Goal: Information Seeking & Learning: Learn about a topic

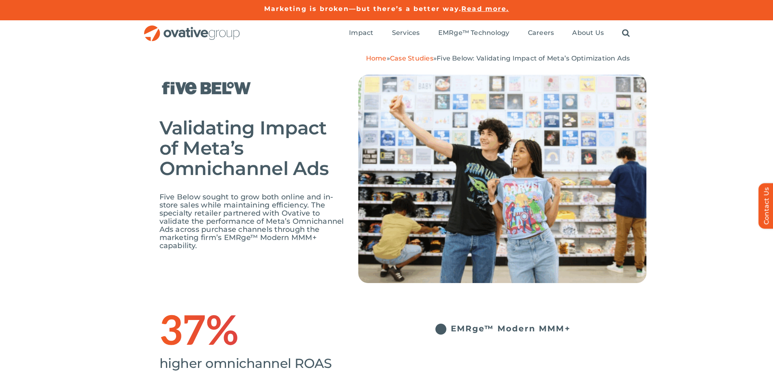
click at [686, 93] on div "Validating Impact of Meta’s Omnichannel Ads Five Below sought to grow both onli…" at bounding box center [386, 184] width 773 height 245
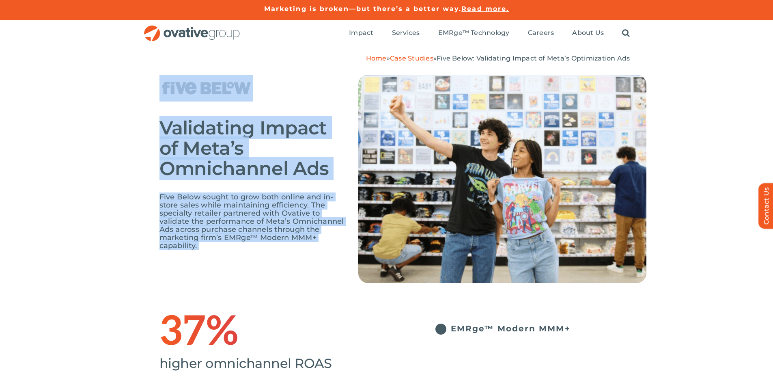
drag, startPoint x: 154, startPoint y: 74, endPoint x: 342, endPoint y: 226, distance: 241.5
click at [382, 243] on div "Validating Impact of Meta’s Omnichannel Ads Five Below sought to grow both onli…" at bounding box center [386, 184] width 773 height 245
click at [302, 262] on div "Validating Impact of Meta’s Omnichannel Ads Five Below sought to grow both onli…" at bounding box center [402, 191] width 487 height 232
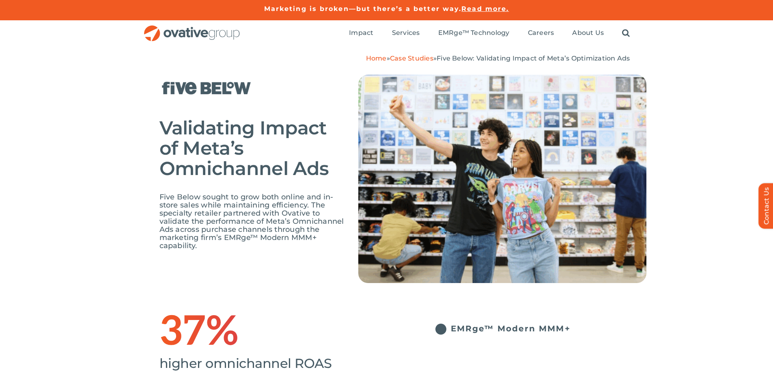
drag, startPoint x: 701, startPoint y: 216, endPoint x: 702, endPoint y: 208, distance: 8.1
click at [701, 216] on div "Validating Impact of Meta’s Omnichannel Ads Five Below sought to grow both onli…" at bounding box center [386, 184] width 773 height 245
drag, startPoint x: 705, startPoint y: 301, endPoint x: 690, endPoint y: 217, distance: 84.5
click at [705, 301] on div "Validating Impact of Meta’s Omnichannel Ads Five Below sought to grow both onli…" at bounding box center [386, 184] width 773 height 245
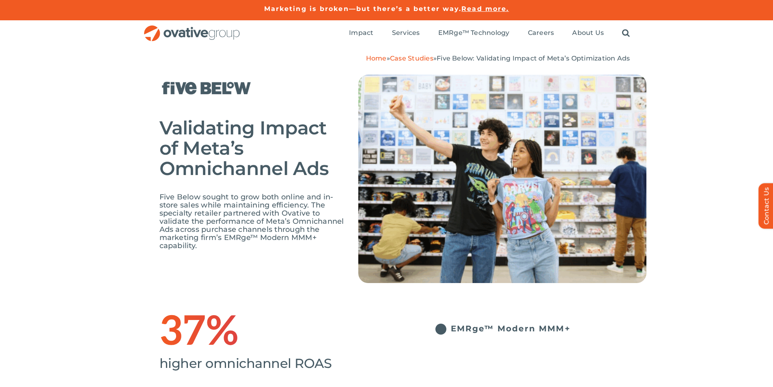
type input "*******"
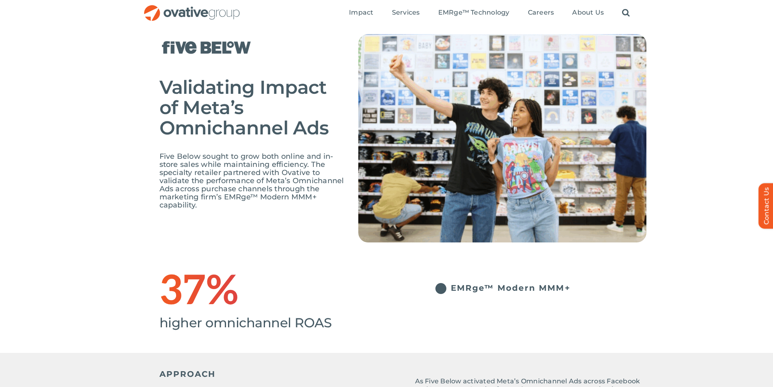
scroll to position [162, 0]
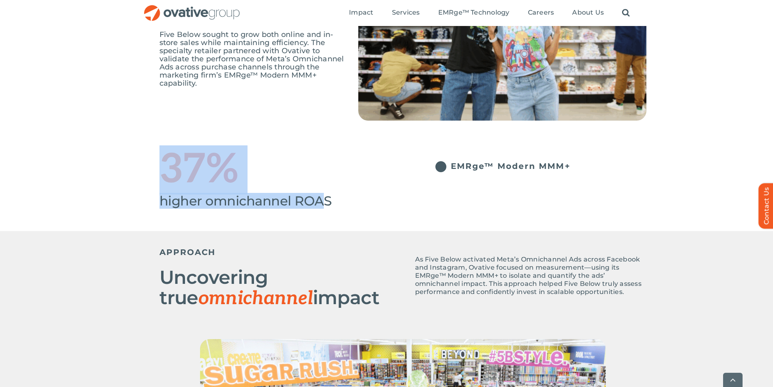
drag, startPoint x: 161, startPoint y: 155, endPoint x: 321, endPoint y: 198, distance: 165.7
click at [321, 198] on div "37% higher omnichannel ROAS" at bounding box center [280, 176] width 243 height 62
click at [347, 192] on div "37%" at bounding box center [280, 170] width 243 height 50
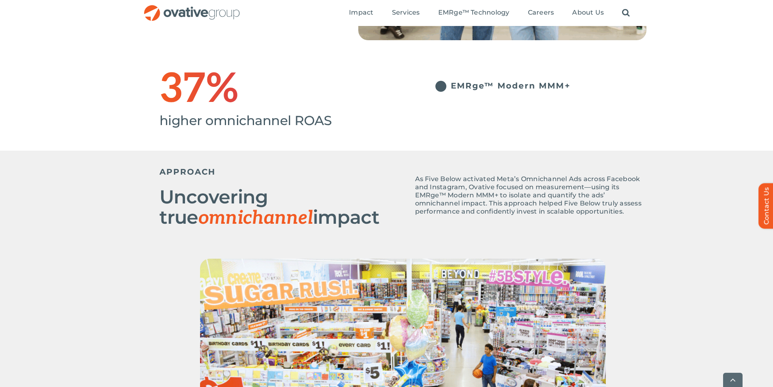
scroll to position [243, 0]
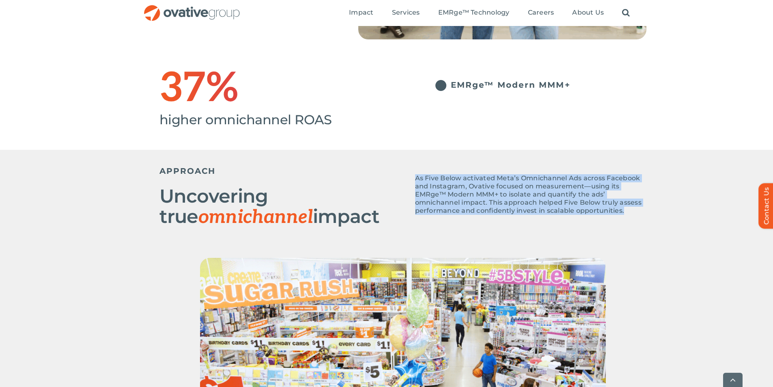
drag, startPoint x: 416, startPoint y: 175, endPoint x: 639, endPoint y: 222, distance: 228.1
click at [650, 227] on div "APPROACH Uncovering true omnichannel impact As Five Below activated Meta’s Omni…" at bounding box center [386, 204] width 773 height 108
copy p "As Five Below activated Meta’s Omnichannel Ads across Facebook and Instagram, O…"
drag, startPoint x: 159, startPoint y: 170, endPoint x: 344, endPoint y: 219, distance: 191.1
click at [344, 219] on div "APPROACH Uncovering true omnichannel impact" at bounding box center [280, 197] width 243 height 71
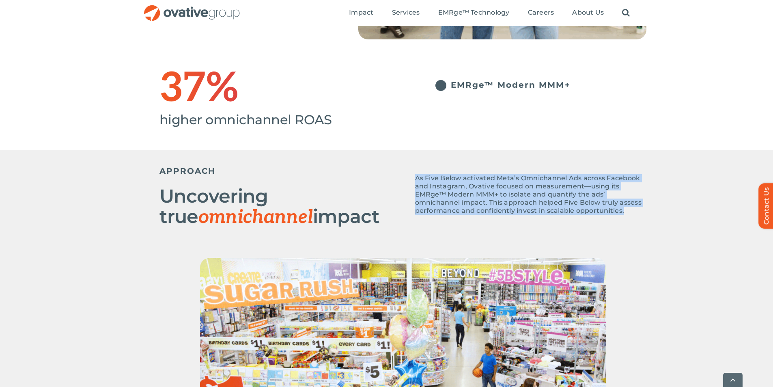
copy div "APPROACH Uncovering true omnichannel impact"
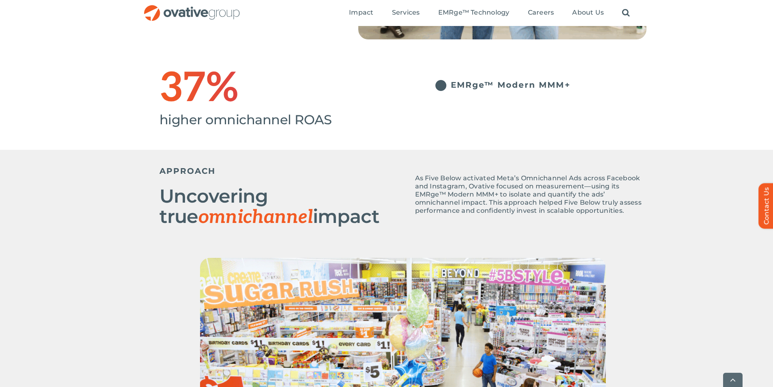
click at [379, 114] on h4 "higher omnichannel ROAS" at bounding box center [280, 119] width 243 height 11
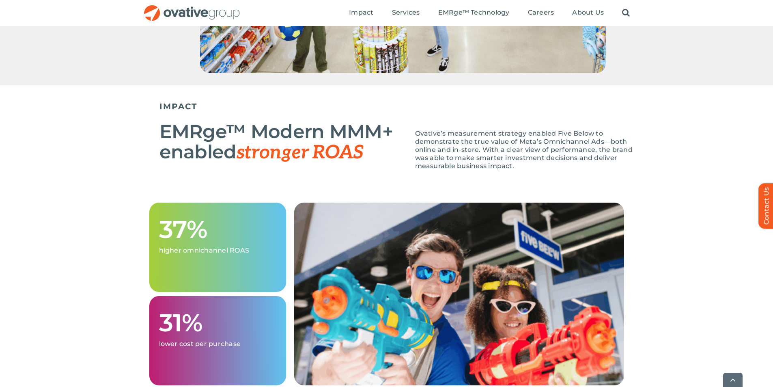
scroll to position [730, 0]
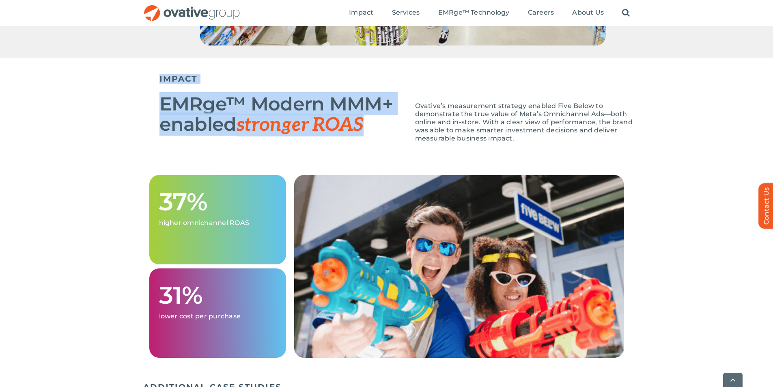
drag, startPoint x: 155, startPoint y: 76, endPoint x: 389, endPoint y: 133, distance: 240.1
click at [389, 133] on div "IMPACT EMRge™ Modern MMM+ enabled stronger ROAS Ovative’s measurement strategy …" at bounding box center [386, 116] width 773 height 117
copy div "IMPACT EMRge™ Modern MMM+ enabled stronger ROAS"
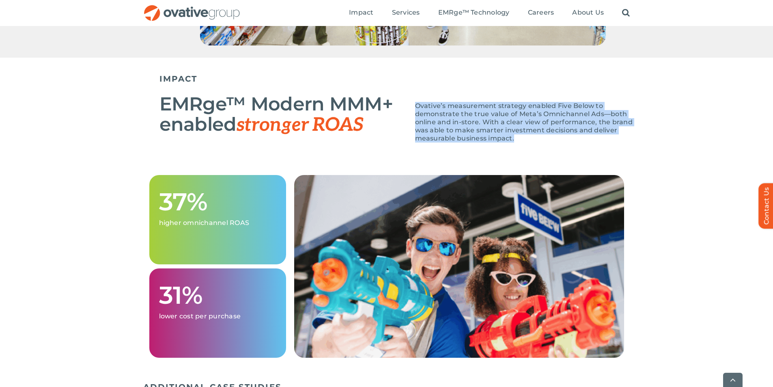
drag, startPoint x: 415, startPoint y: 105, endPoint x: 497, endPoint y: 136, distance: 87.6
click at [497, 136] on p "Ovative’s measurement strategy enabled Five Below to demonstrate the true value…" at bounding box center [530, 122] width 231 height 41
copy span "Ovative’s measurement strategy enabled Five Below to demonstrate the true value…"
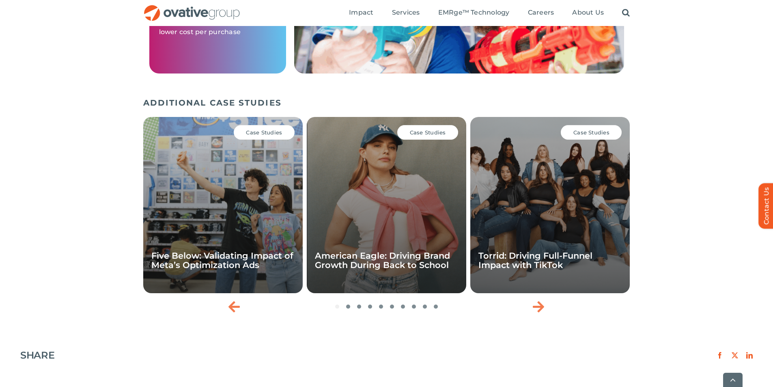
click at [699, 105] on div "ADDITIONAL CASE STUDIES Case Studies Five Below: Validating Impact of Meta’s Op…" at bounding box center [386, 205] width 773 height 223
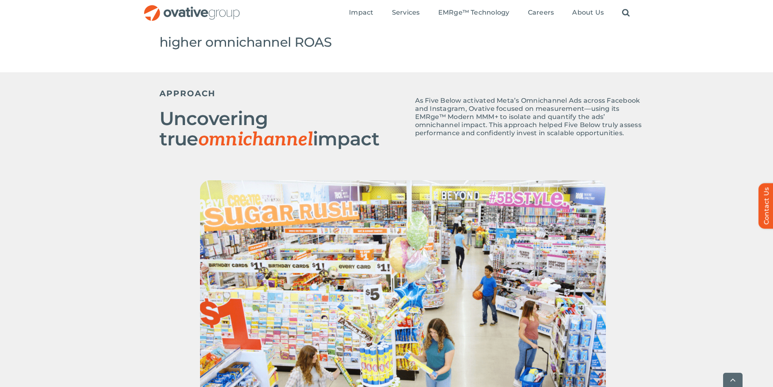
scroll to position [406, 0]
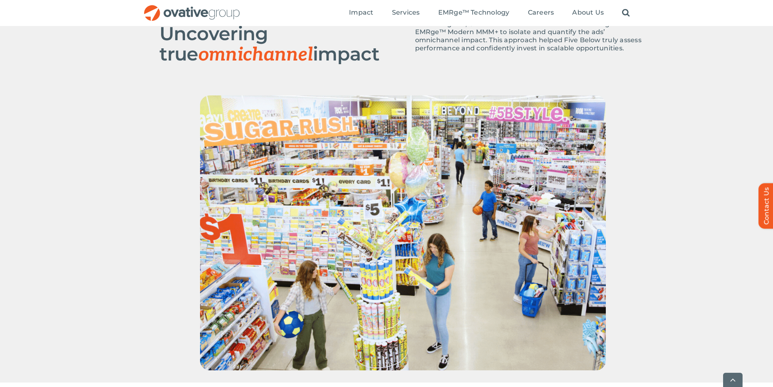
click at [707, 104] on div at bounding box center [386, 238] width 773 height 287
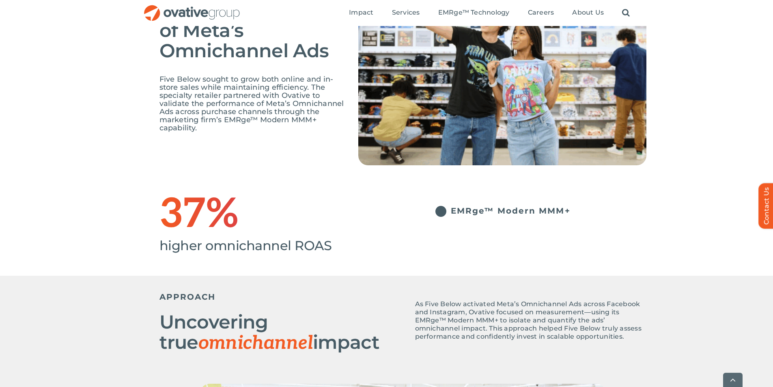
scroll to position [122, 0]
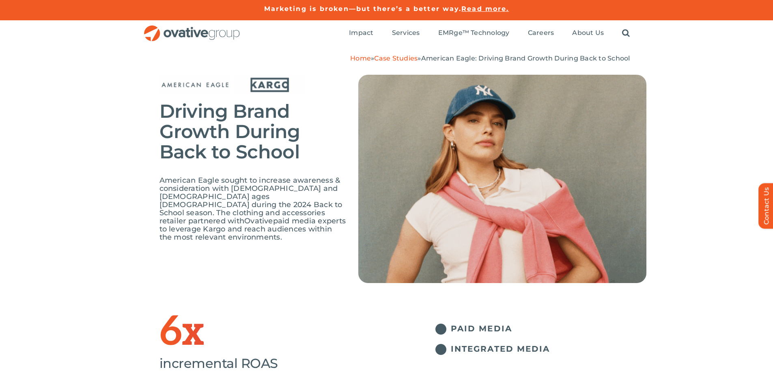
click at [163, 84] on img at bounding box center [194, 85] width 71 height 20
click at [182, 122] on span "Driving Brand Growth During Back to School" at bounding box center [229, 131] width 141 height 64
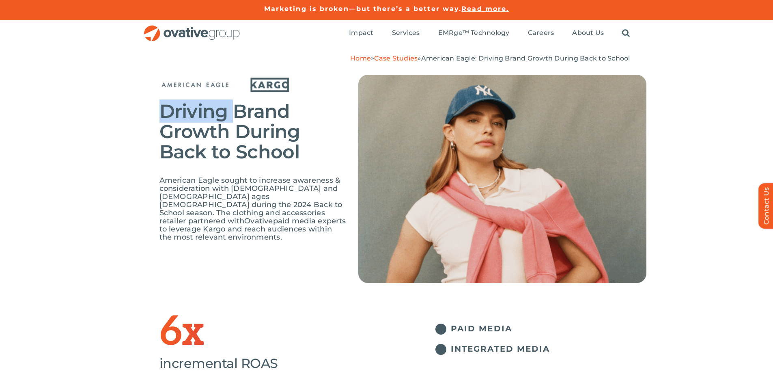
click at [182, 122] on span "Driving Brand Growth During Back to School" at bounding box center [229, 131] width 141 height 64
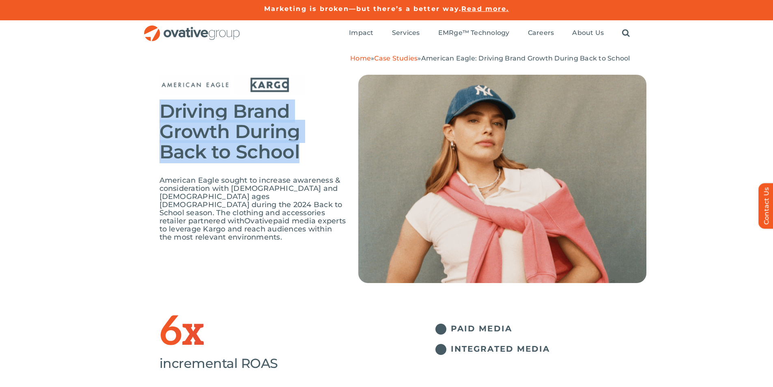
click at [182, 122] on span "Driving Brand Growth During Back to School" at bounding box center [229, 131] width 141 height 64
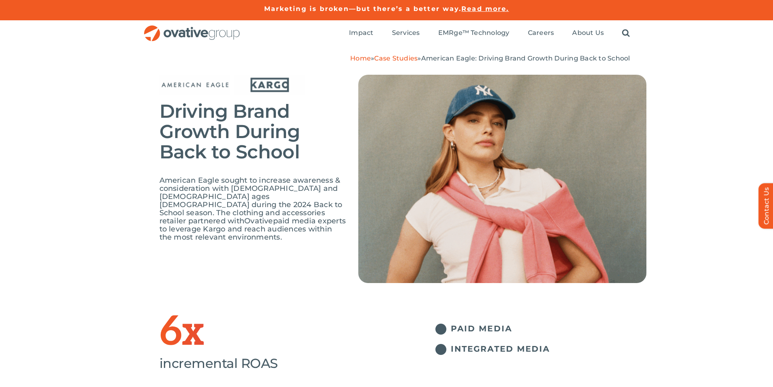
click at [326, 239] on div "American Eagle sought to increase awareness & consideration with males and fema…" at bounding box center [252, 212] width 187 height 73
drag, startPoint x: 159, startPoint y: 110, endPoint x: 241, endPoint y: 230, distance: 145.5
click at [241, 230] on div "Driving Brand Growth During Back to School American Eagle sought to increase aw…" at bounding box center [252, 162] width 187 height 174
copy div "Driving Brand Growth During Back to School American Eagle sought to increase aw…"
click at [212, 83] on img at bounding box center [194, 85] width 71 height 20
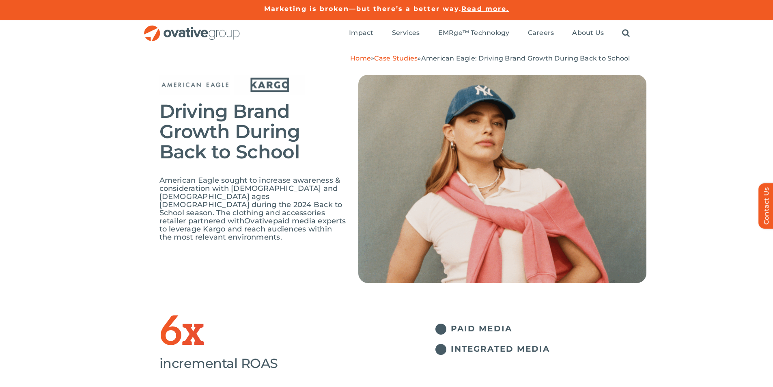
click at [212, 83] on img at bounding box center [194, 85] width 71 height 20
click at [314, 100] on div "Driving Brand Growth During Back to School American Eagle sought to increase aw…" at bounding box center [252, 162] width 187 height 174
drag, startPoint x: 164, startPoint y: 107, endPoint x: 347, endPoint y: 228, distance: 219.5
click at [347, 228] on div "Driving Brand Growth During Back to School American Eagle sought to increase aw…" at bounding box center [256, 162] width 195 height 174
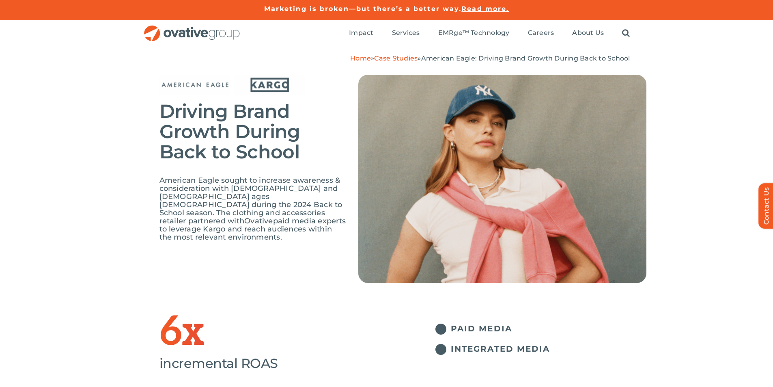
copy div "Driving Brand Growth During Back to School American Eagle sought to increase aw…"
click at [304, 95] on div at bounding box center [280, 86] width 93 height 22
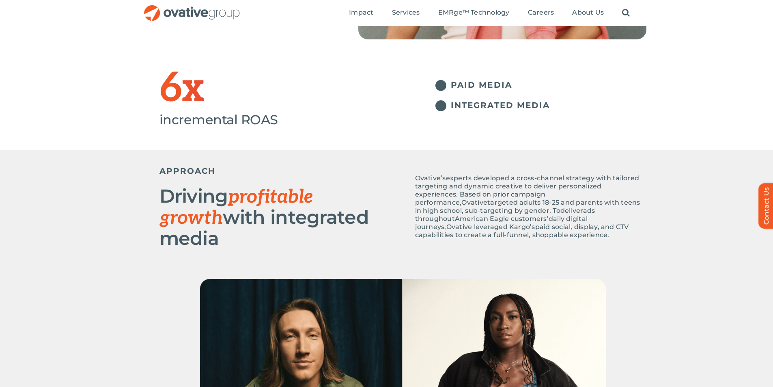
scroll to position [203, 0]
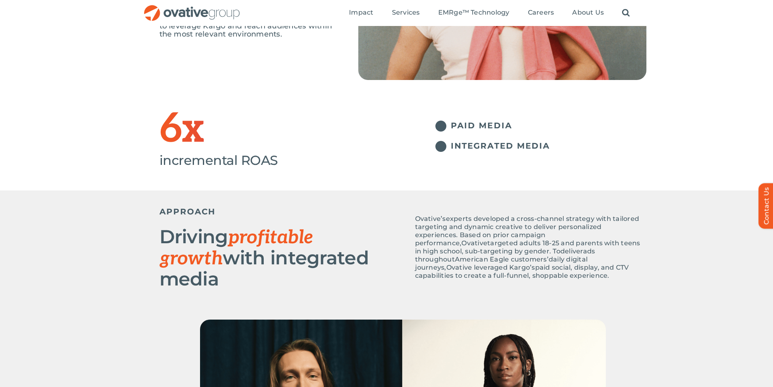
drag, startPoint x: 162, startPoint y: 210, endPoint x: 370, endPoint y: 270, distance: 216.2
click at [370, 270] on div "APPROACH Driving profitable growth with integrated media" at bounding box center [280, 248] width 243 height 93
copy div "APPROACH Driving profitable growth with integrated media"
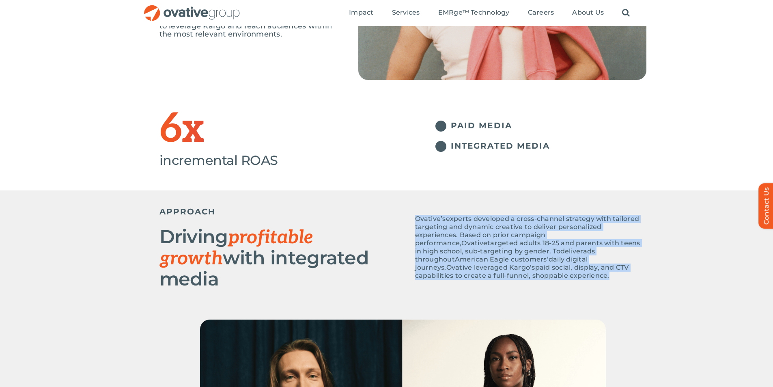
drag, startPoint x: 415, startPoint y: 217, endPoint x: 613, endPoint y: 279, distance: 207.3
click at [613, 279] on div "Ovative’s experts developed a cross-channel strategy with tailored targeting an…" at bounding box center [530, 251] width 231 height 73
copy p "Ovative’s experts developed a cross-channel strategy with tailored targeting an…"
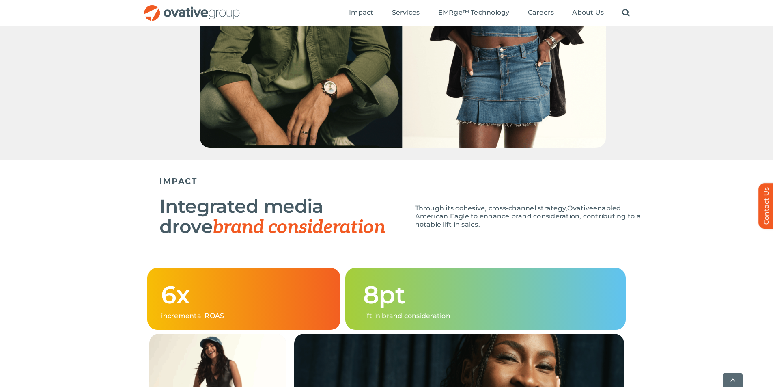
scroll to position [690, 0]
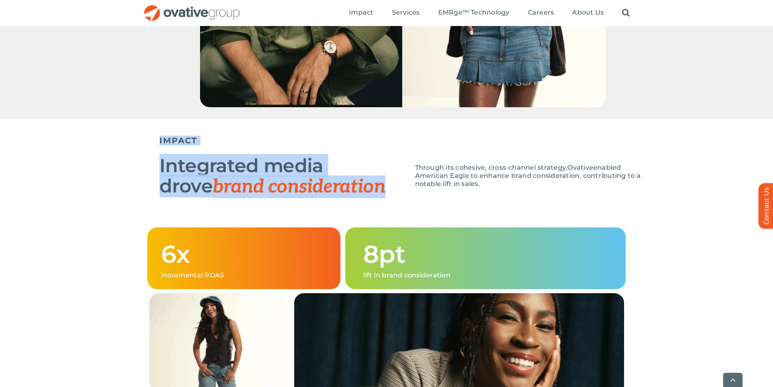
drag, startPoint x: 159, startPoint y: 122, endPoint x: 335, endPoint y: 176, distance: 183.8
click at [335, 176] on div "IMPACT Integrated media drove brand consideration Through its coh esive, cross-…" at bounding box center [402, 166] width 487 height 71
copy div "IMPACT Integrated media drove brand consideration"
drag, startPoint x: 415, startPoint y: 149, endPoint x: 482, endPoint y: 170, distance: 69.8
click at [482, 170] on p "Through its coh esive, cross-channel strategy, Ovative enabled American Eagle t…" at bounding box center [530, 176] width 231 height 24
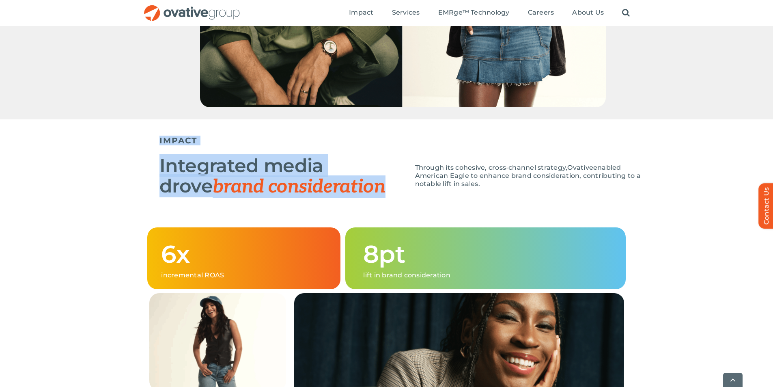
copy p "Through its coh esive, cross-channel strategy, Ovative enabled American Eagle t…"
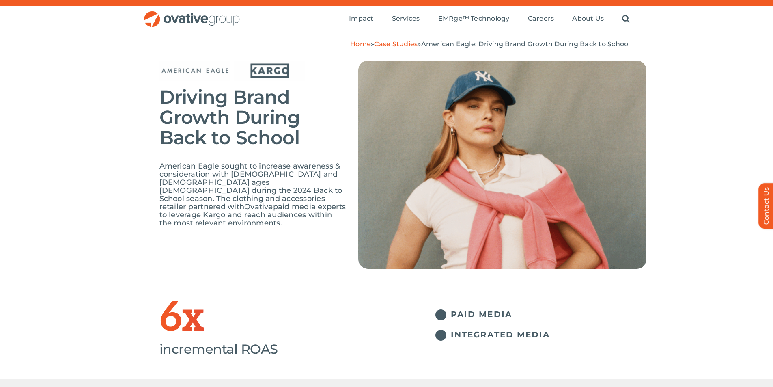
scroll to position [0, 0]
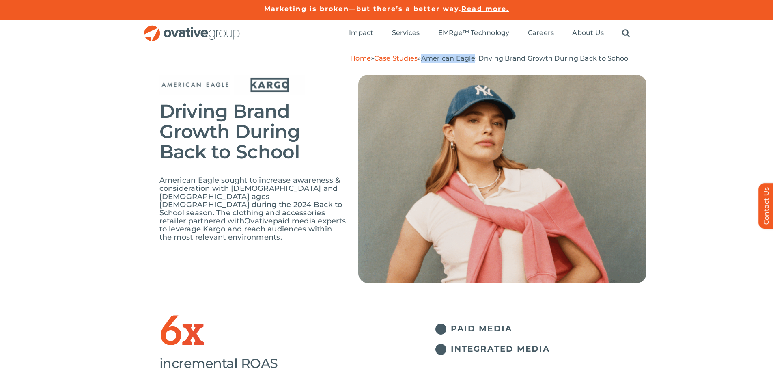
drag, startPoint x: 422, startPoint y: 57, endPoint x: 473, endPoint y: 54, distance: 50.8
click at [473, 54] on div "Home » Case Studies » American Eagle: Driving Brand Growth During Back to School" at bounding box center [386, 54] width 487 height 16
copy span "American Eagle"
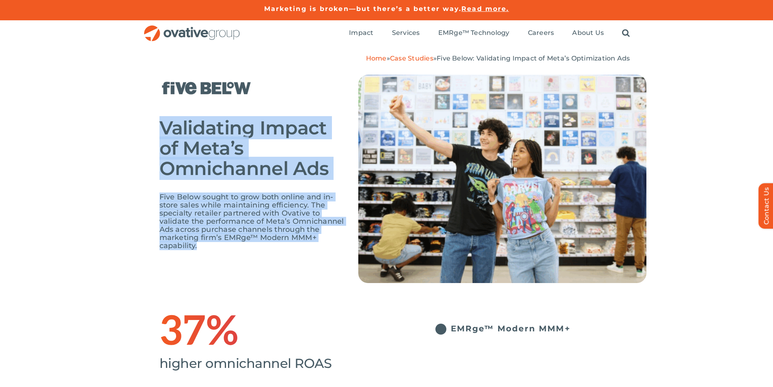
drag, startPoint x: 161, startPoint y: 126, endPoint x: 274, endPoint y: 250, distance: 167.4
click at [274, 250] on div "Validating Impact of Meta’s Omnichannel Ads Five Below sought to grow both onli…" at bounding box center [252, 166] width 187 height 183
copy div "Validating Impact of Meta’s Omnichannel Ads Five Below sought to grow both onli…"
click at [269, 124] on span "Validating Impact of Meta’s Omnichannel Ads" at bounding box center [244, 148] width 170 height 64
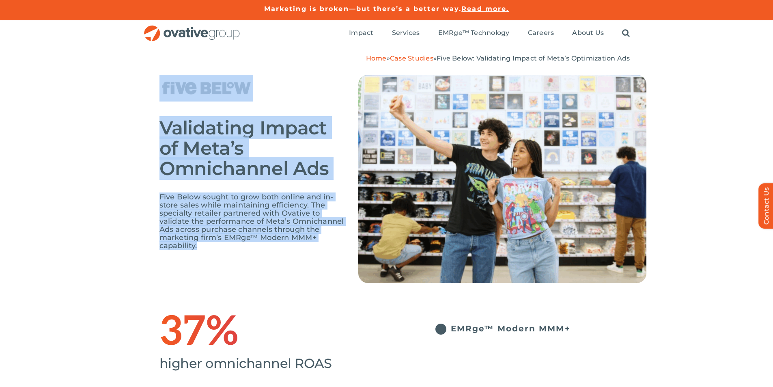
drag, startPoint x: 198, startPoint y: 248, endPoint x: 159, endPoint y: 97, distance: 156.7
click at [159, 97] on div "Validating Impact of Meta’s Omnichannel Ads Five Below sought to grow both onli…" at bounding box center [252, 166] width 187 height 183
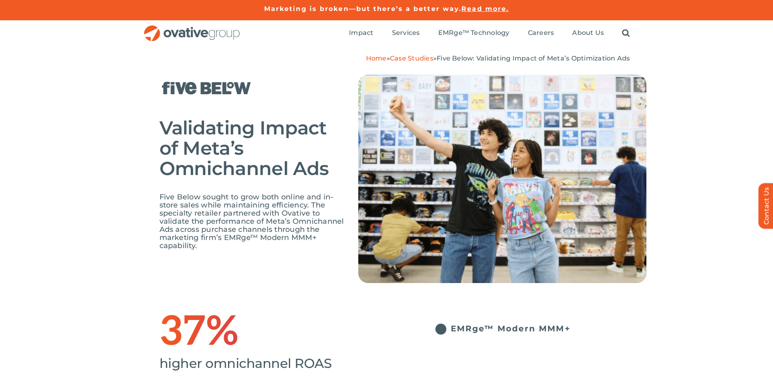
click at [679, 58] on div "Home » Case Studies » Five Below: Validating Impact of Meta’s Optimization Ads" at bounding box center [386, 54] width 773 height 16
click at [238, 194] on span "Five Below sought to grow both online and in-store sales while maintaining effi…" at bounding box center [251, 221] width 185 height 58
click at [265, 153] on h2 "Validating Impact of Meta’s Omnichannel Ads" at bounding box center [252, 148] width 187 height 61
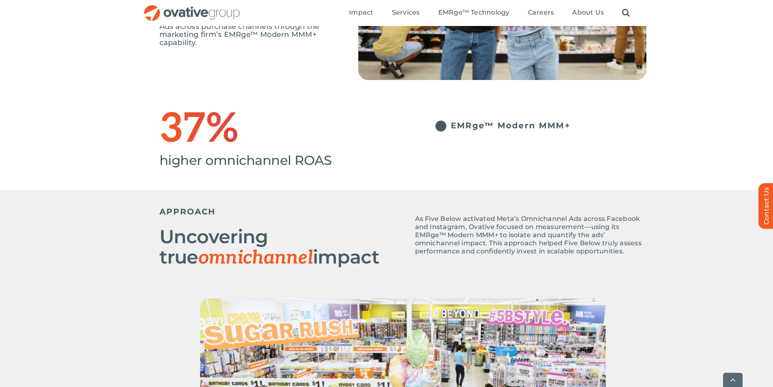
scroll to position [243, 0]
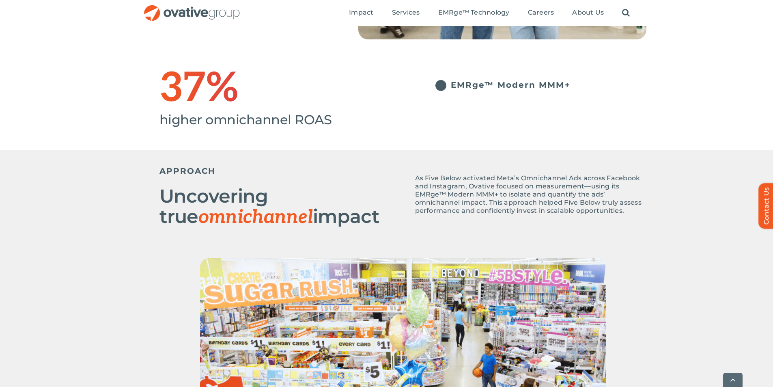
drag, startPoint x: 161, startPoint y: 171, endPoint x: 364, endPoint y: 218, distance: 208.3
click at [364, 218] on div "APPROACH Uncovering true omnichannel impact" at bounding box center [280, 197] width 243 height 71
copy div "APPROACH Uncovering true omnichannel impact"
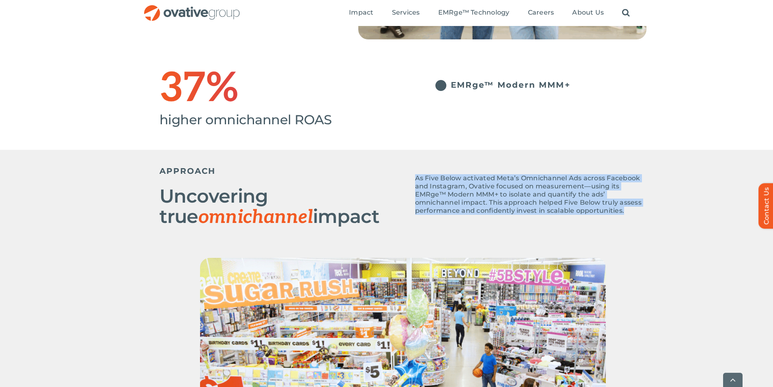
drag, startPoint x: 416, startPoint y: 174, endPoint x: 653, endPoint y: 215, distance: 239.9
click at [653, 215] on div "APPROACH Uncovering true omnichannel impact As Five Below activated Meta’s Omni…" at bounding box center [386, 204] width 773 height 108
copy p "As Five Below activated Meta’s Omnichannel Ads across Facebook and Instagram, O…"
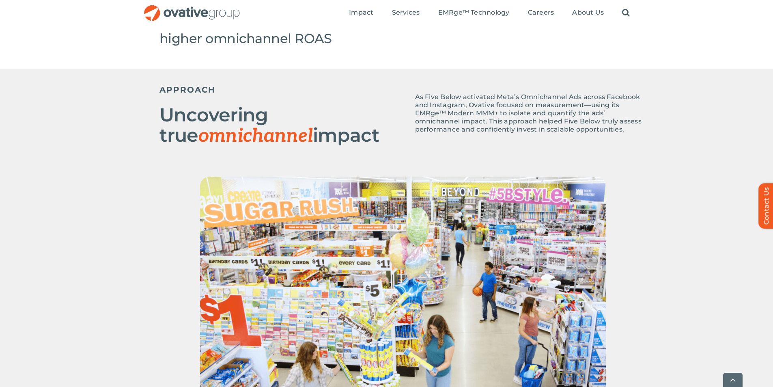
click at [710, 187] on div at bounding box center [386, 319] width 773 height 287
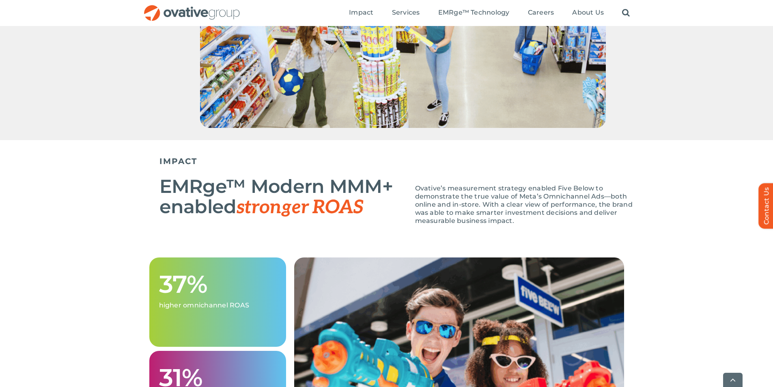
scroll to position [649, 0]
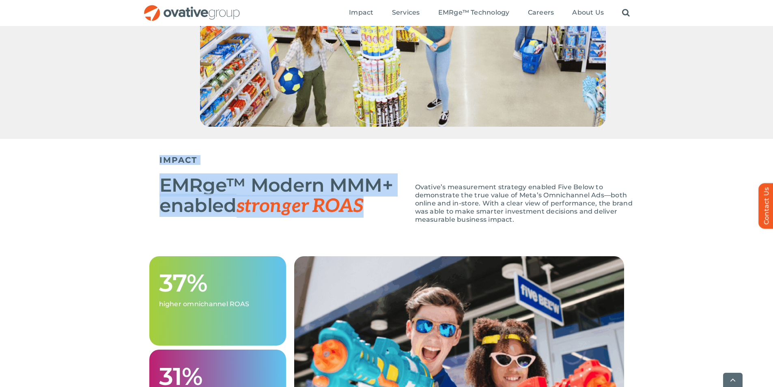
drag, startPoint x: 157, startPoint y: 158, endPoint x: 367, endPoint y: 210, distance: 216.5
click at [367, 210] on div "IMPACT EMRge™ Modern MMM+ enabled stronger ROAS Ovative’s measurement strategy …" at bounding box center [386, 197] width 773 height 117
copy div "IMPACT EMRge™ Modern MMM+ enabled stronger ROAS"
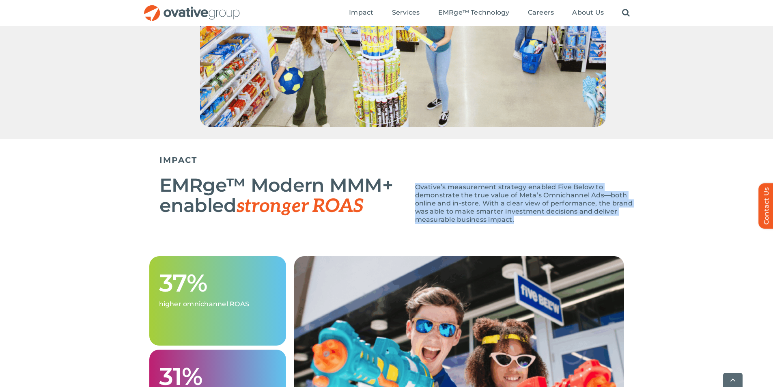
drag, startPoint x: 416, startPoint y: 184, endPoint x: 499, endPoint y: 226, distance: 92.9
click at [499, 226] on div "Ovative’s measurement strategy enabled Five Below to demonstrate the true value…" at bounding box center [530, 207] width 231 height 49
copy span "Ovative’s measurement strategy enabled Five Below to demonstrate the true value…"
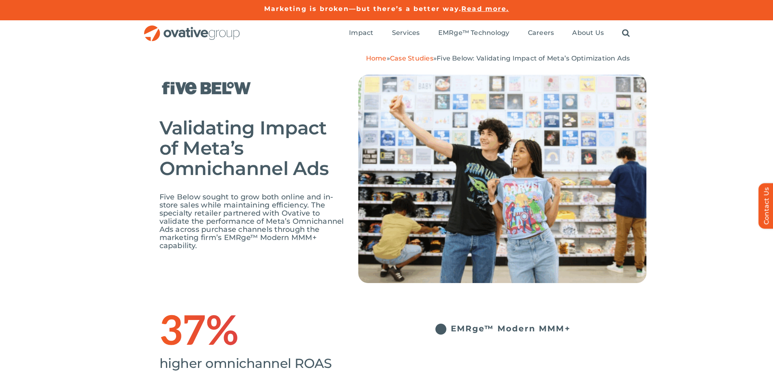
scroll to position [41, 0]
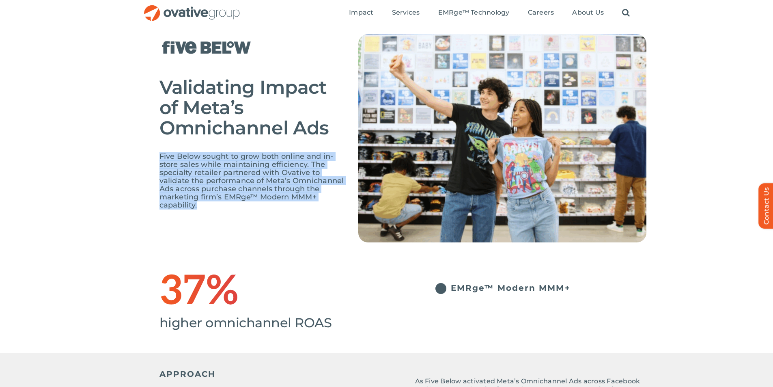
drag, startPoint x: 160, startPoint y: 153, endPoint x: 200, endPoint y: 206, distance: 66.0
click at [200, 206] on p "Five Below sought to grow both online and in-store sales while maintaining effi…" at bounding box center [252, 180] width 187 height 57
copy span "Five Below sought to grow both online and in-store sales while maintaining effi…"
click at [310, 156] on span "Five Below sought to grow both online and in-store sales while maintaining effi…" at bounding box center [251, 181] width 185 height 58
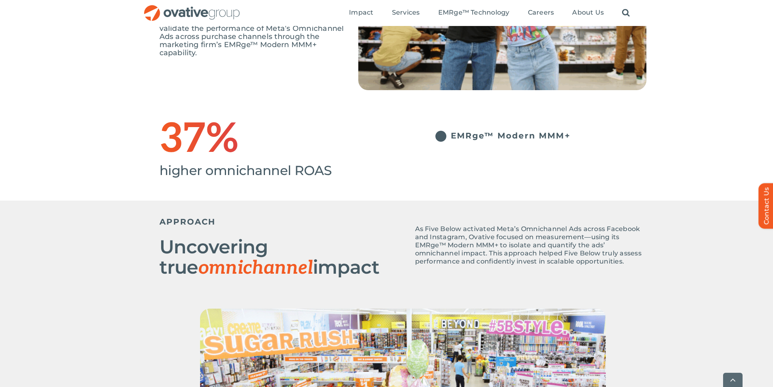
scroll to position [243, 0]
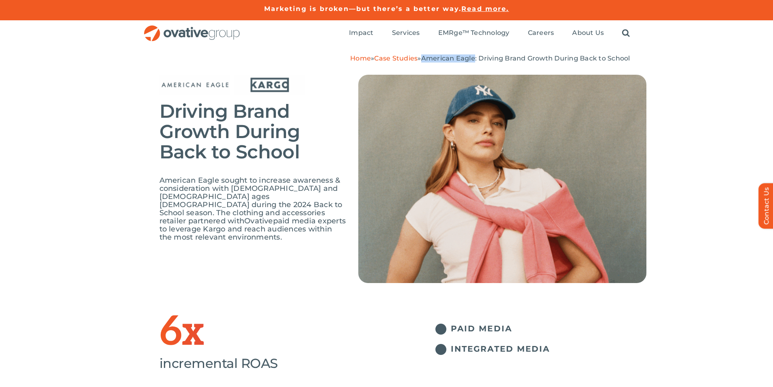
drag, startPoint x: 163, startPoint y: 105, endPoint x: 220, endPoint y: 229, distance: 136.1
click at [220, 229] on div "Driving Brand Growth During Back to School American Eagle sought to increase aw…" at bounding box center [252, 162] width 187 height 174
copy div "Driving Brand Growth During Back to School American Eagle sought to increase aw…"
click at [646, 333] on li "PAID MEDIA" at bounding box center [524, 332] width 243 height 18
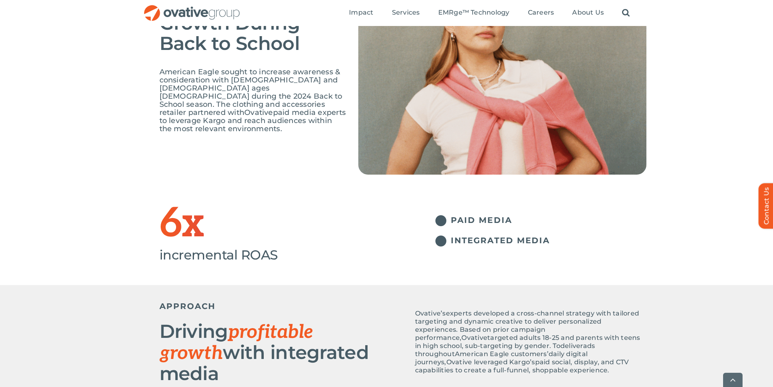
scroll to position [243, 0]
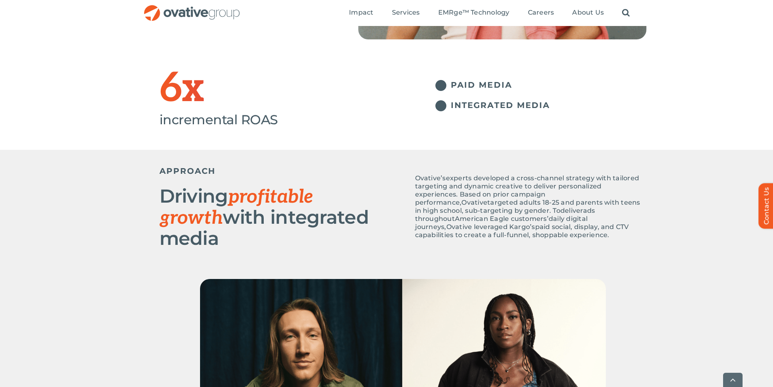
drag, startPoint x: 158, startPoint y: 169, endPoint x: 375, endPoint y: 216, distance: 221.8
click at [375, 216] on div "APPROACH Driving profitable growth with integrated media Ovative’s experts deve…" at bounding box center [386, 214] width 773 height 129
copy div "APPROACH Driving profitable growth with integrated media"
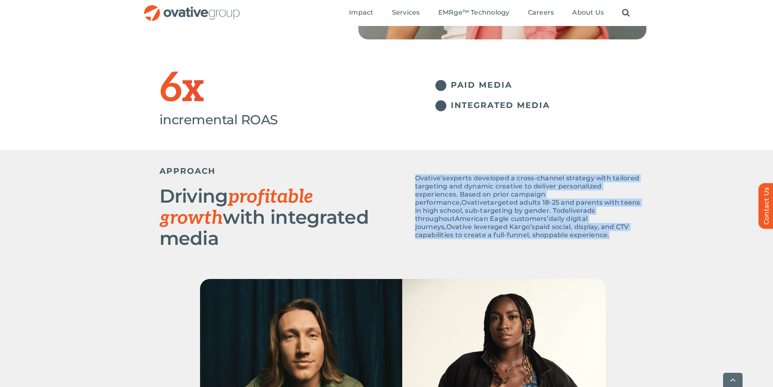
drag, startPoint x: 415, startPoint y: 180, endPoint x: 639, endPoint y: 235, distance: 229.8
click at [639, 235] on div "Ovative’s experts developed a cross-channel strategy with tailored targeting an…" at bounding box center [530, 210] width 231 height 73
copy p "Ovative’s experts developed a cross-channel strategy with tailored targeting an…"
click at [439, 164] on div "Ovative’s experts developed a cross-channel strategy with tailored targeting an…" at bounding box center [524, 204] width 243 height 85
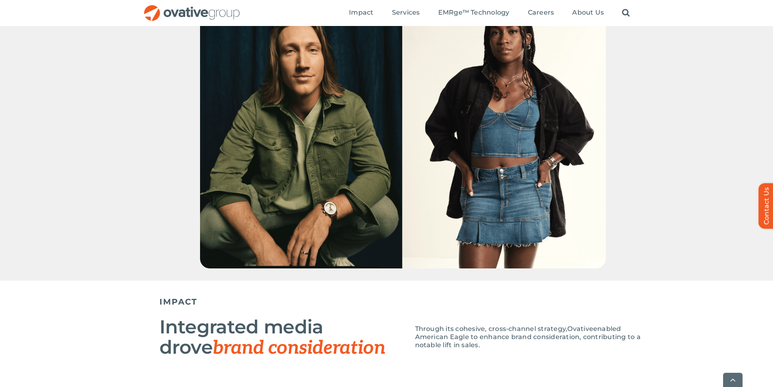
scroll to position [649, 0]
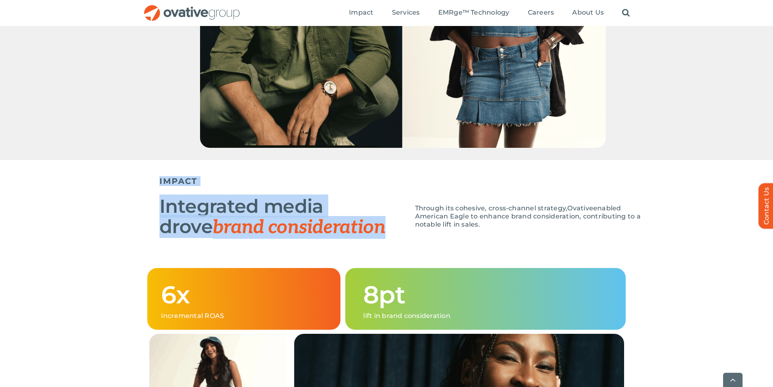
drag, startPoint x: 159, startPoint y: 165, endPoint x: 295, endPoint y: 204, distance: 142.2
click at [345, 218] on div "IMPACT Integrated media drove brand consideration Through its coh esive, cross-…" at bounding box center [386, 214] width 773 height 108
copy div "IMPACT Integrated media drove brand consideration"
drag, startPoint x: 415, startPoint y: 192, endPoint x: 482, endPoint y: 217, distance: 72.3
click at [482, 217] on div "Through its coh esive, cross-channel strategy, Ovative enabled American Eagle t…" at bounding box center [530, 220] width 231 height 32
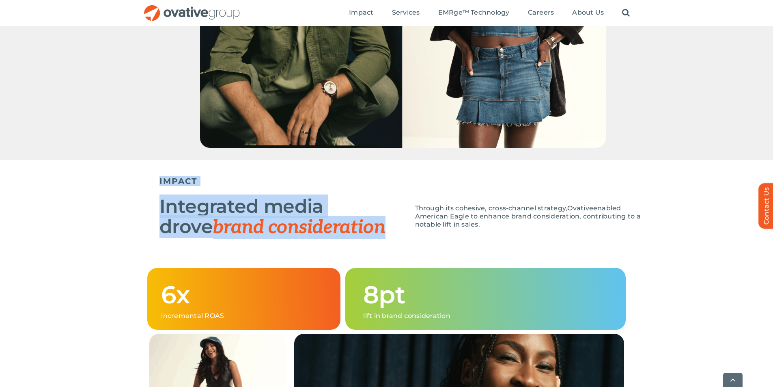
copy p "Through its coh esive, cross-channel strategy, Ovative enabled American Eagle t…"
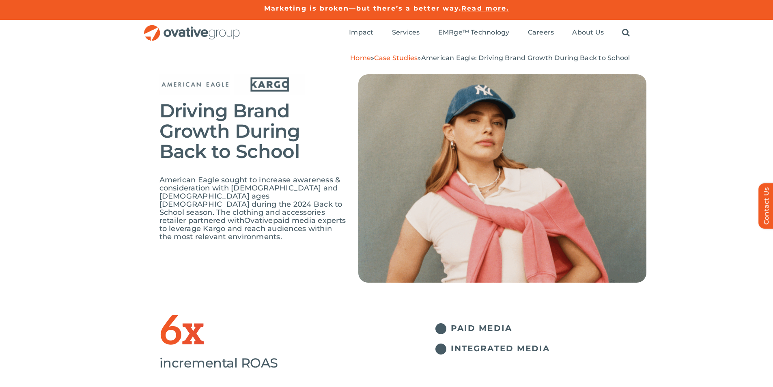
scroll to position [0, 0]
